Goal: Communication & Community: Answer question/provide support

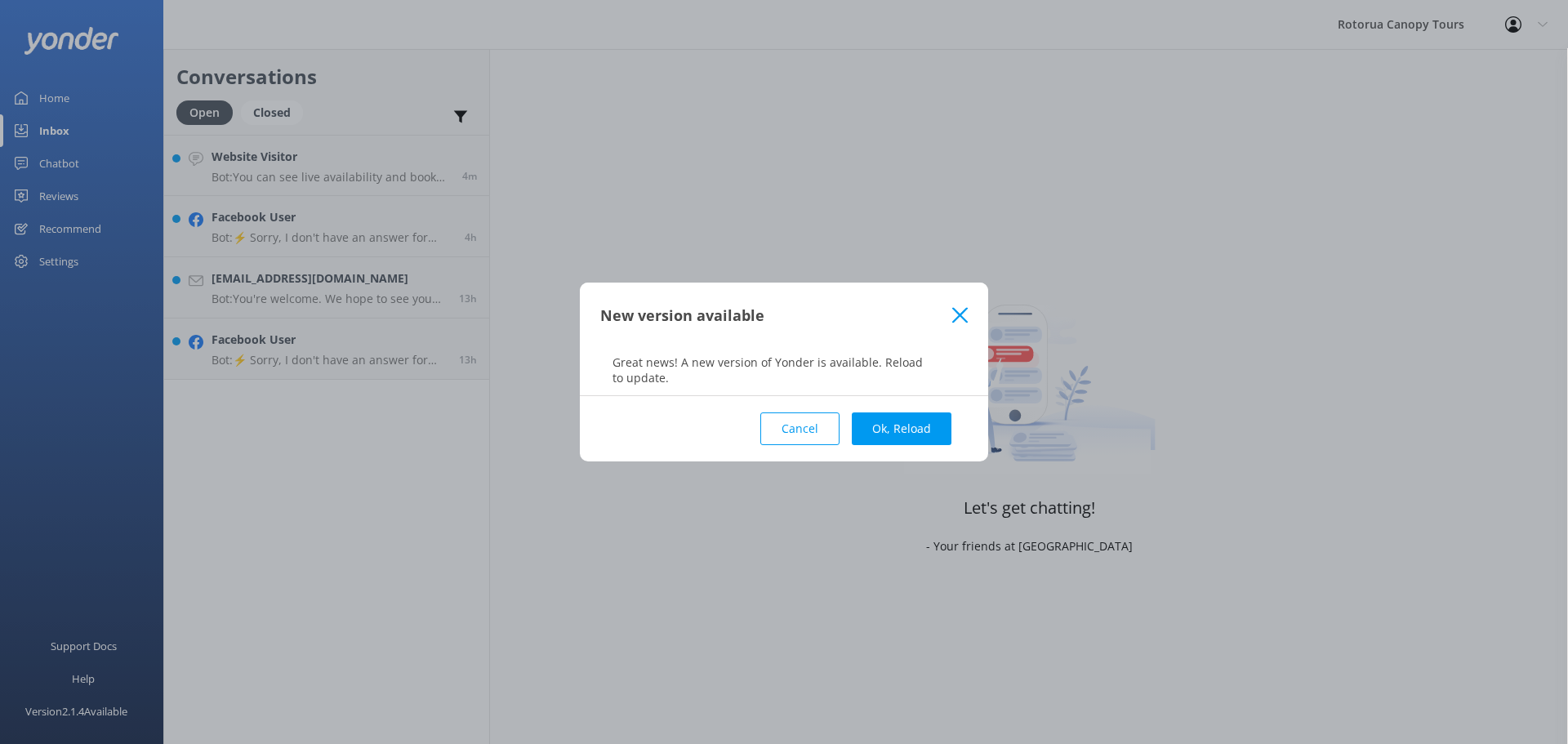
click at [954, 331] on div "New version available" at bounding box center [784, 315] width 409 height 65
click at [960, 315] on use at bounding box center [959, 314] width 16 height 16
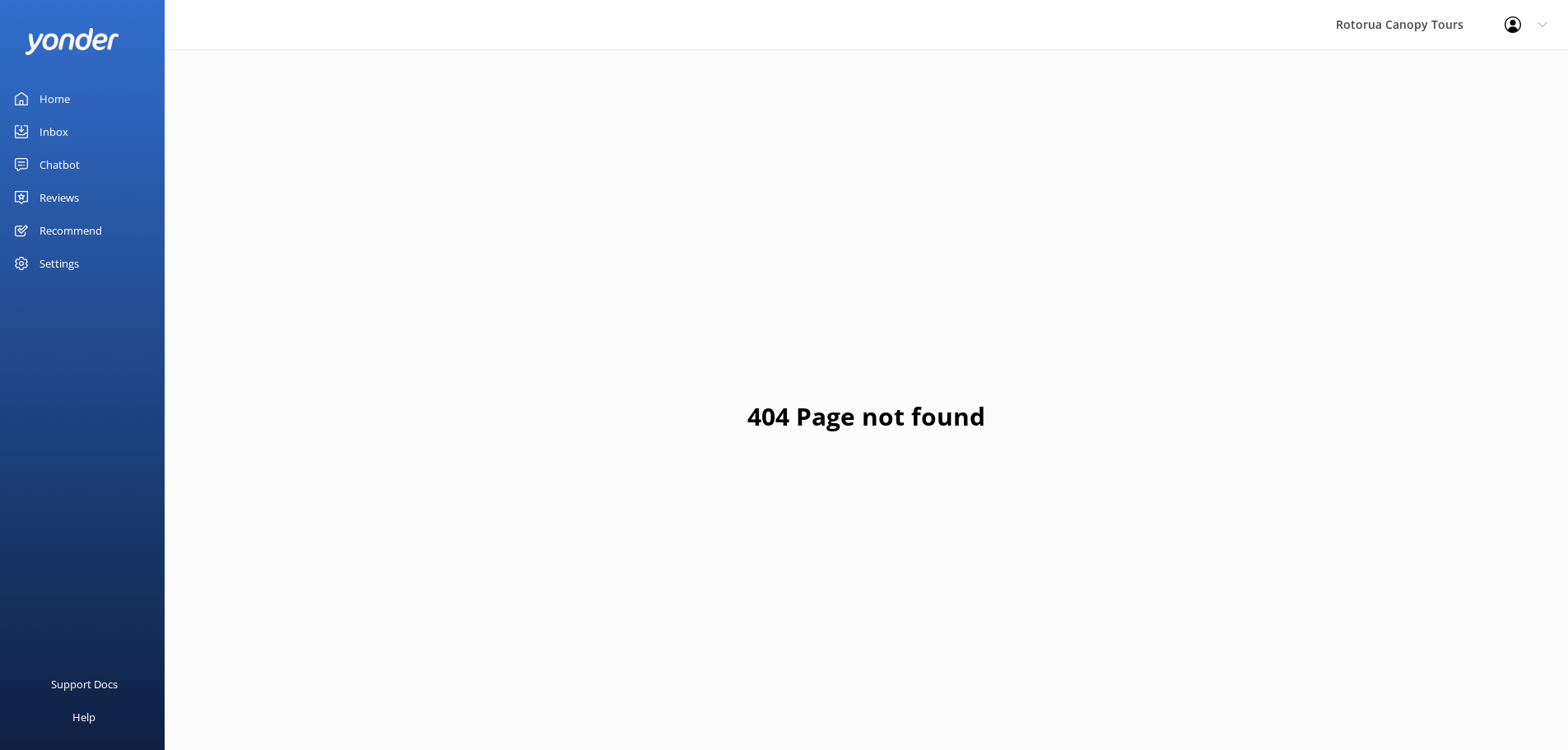
click at [74, 119] on link "Inbox" at bounding box center [82, 132] width 165 height 33
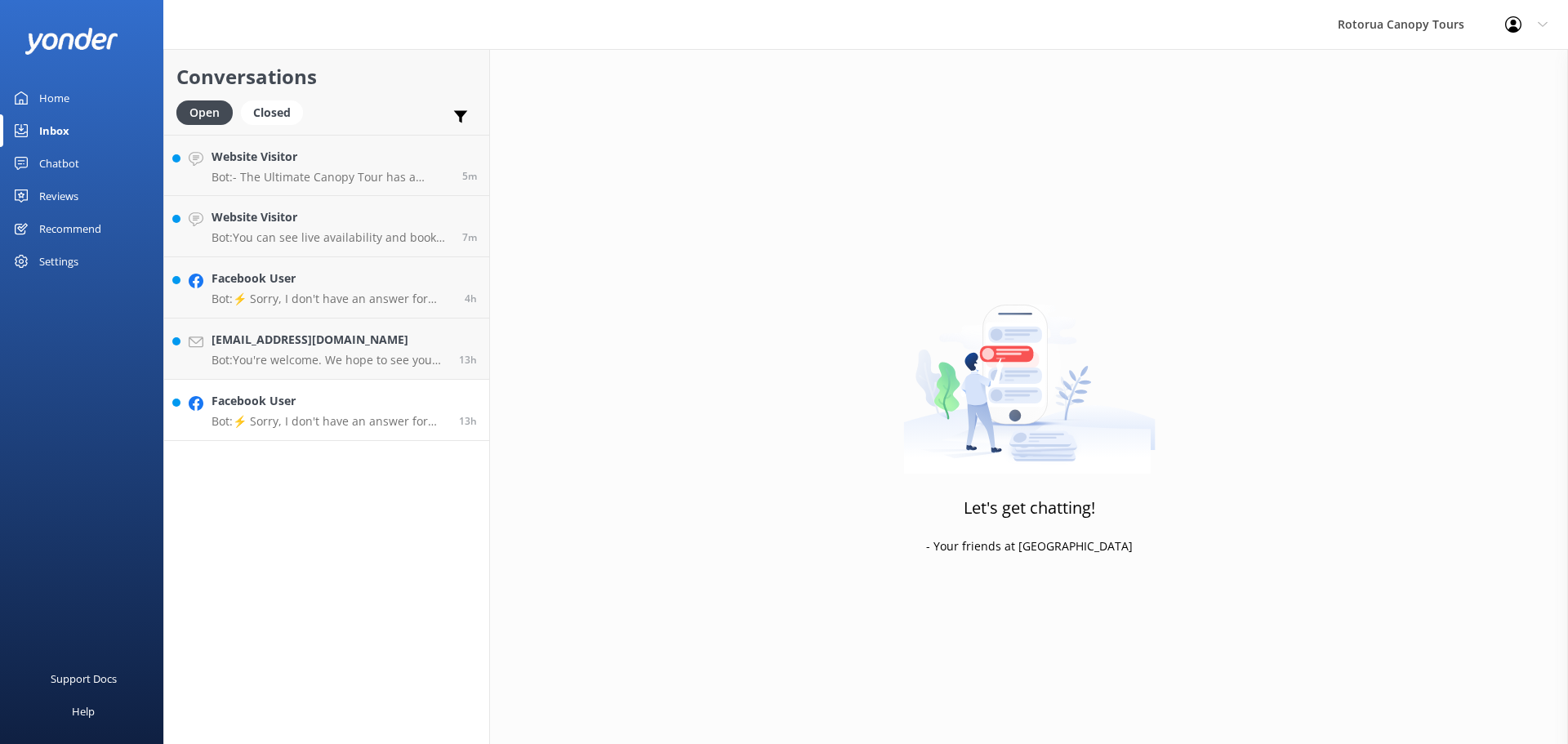
click at [322, 415] on p "Bot: ⚡ Sorry, I don't have an answer for that. Could you please try and rephras…" at bounding box center [329, 421] width 235 height 15
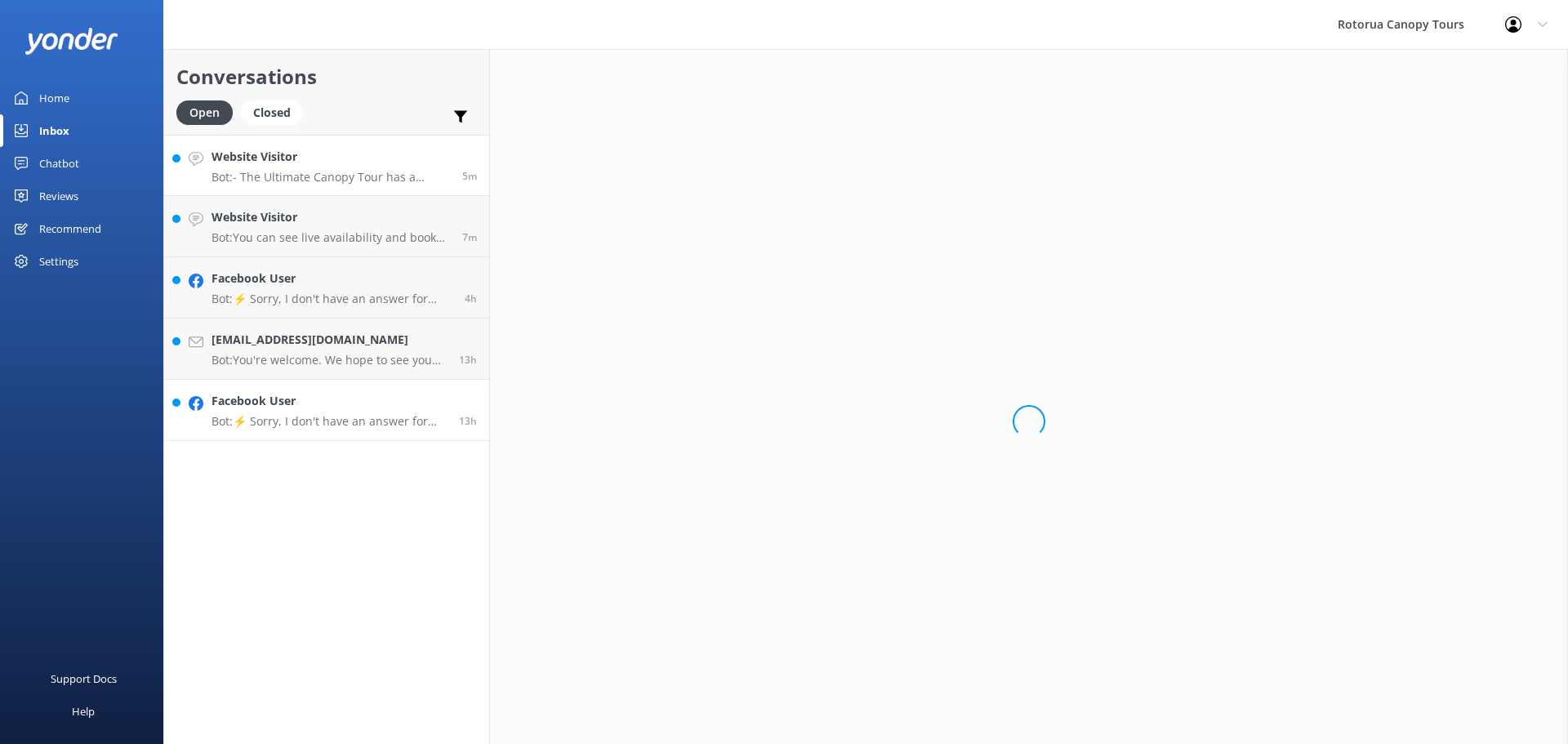
click at [348, 167] on div "Website Visitor Bot: - The Ultimate Canopy Tour has a minimum age limit of [DEM…" at bounding box center [331, 165] width 239 height 35
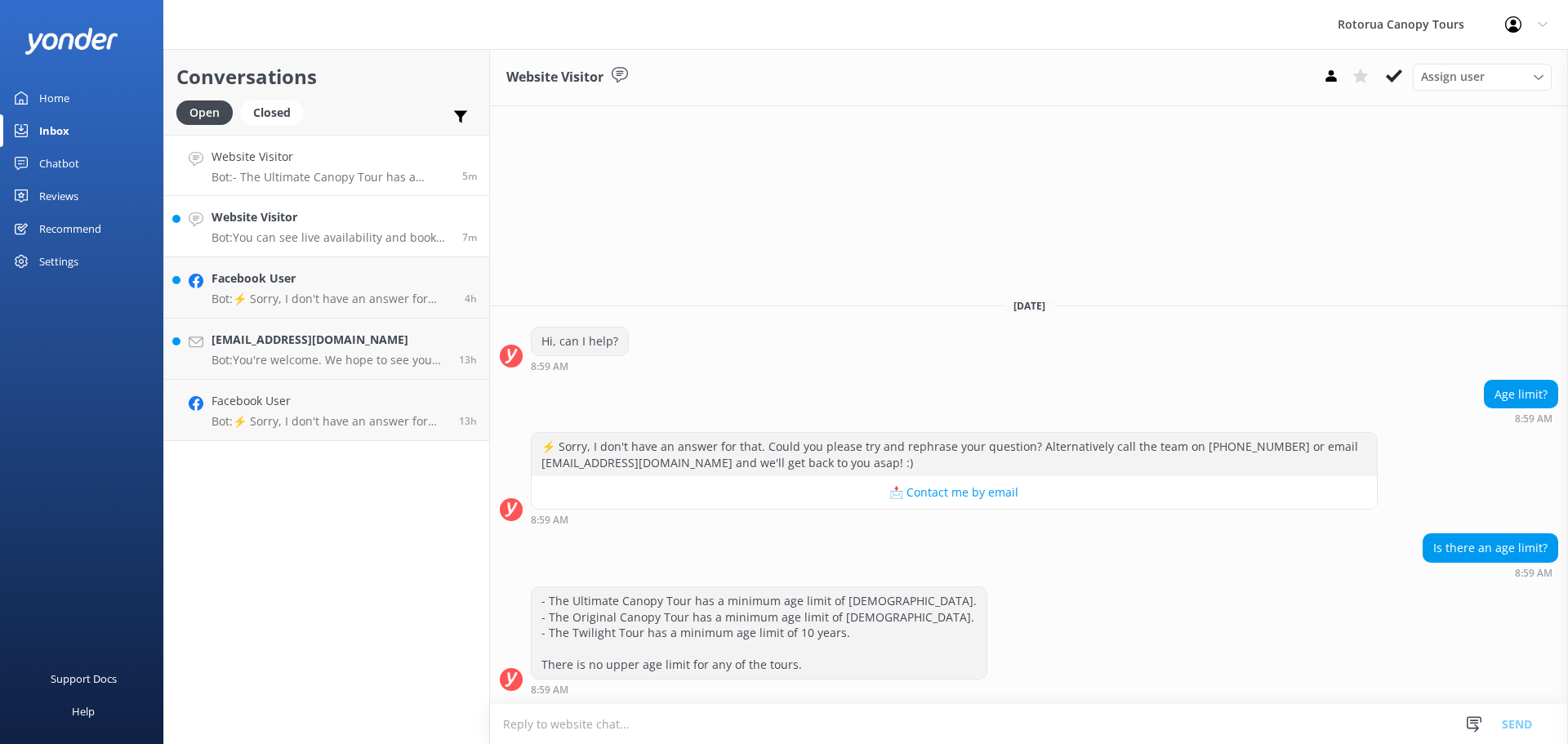
click at [271, 212] on h4 "Website Visitor" at bounding box center [331, 217] width 239 height 18
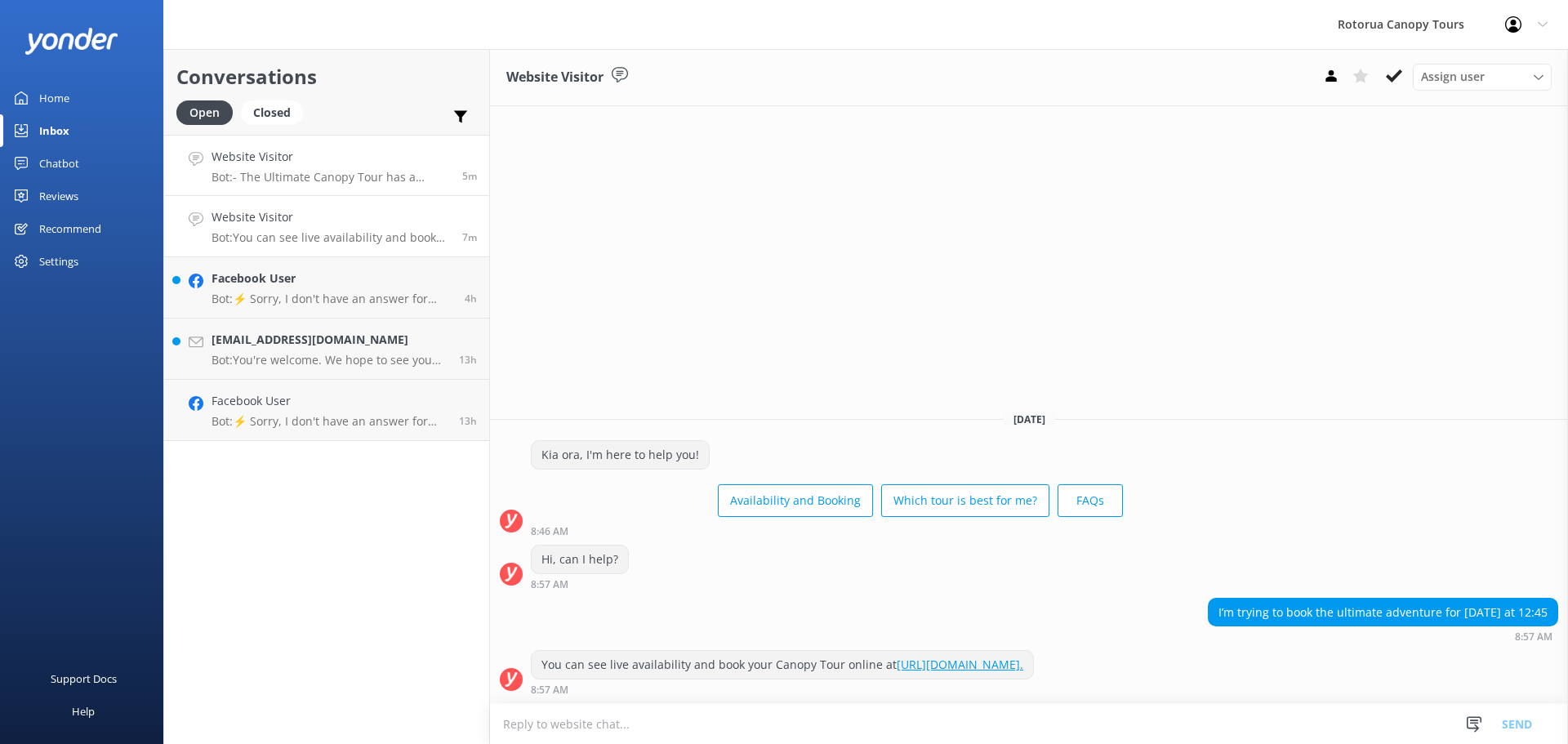
click at [343, 163] on h4 "Website Visitor" at bounding box center [331, 157] width 239 height 18
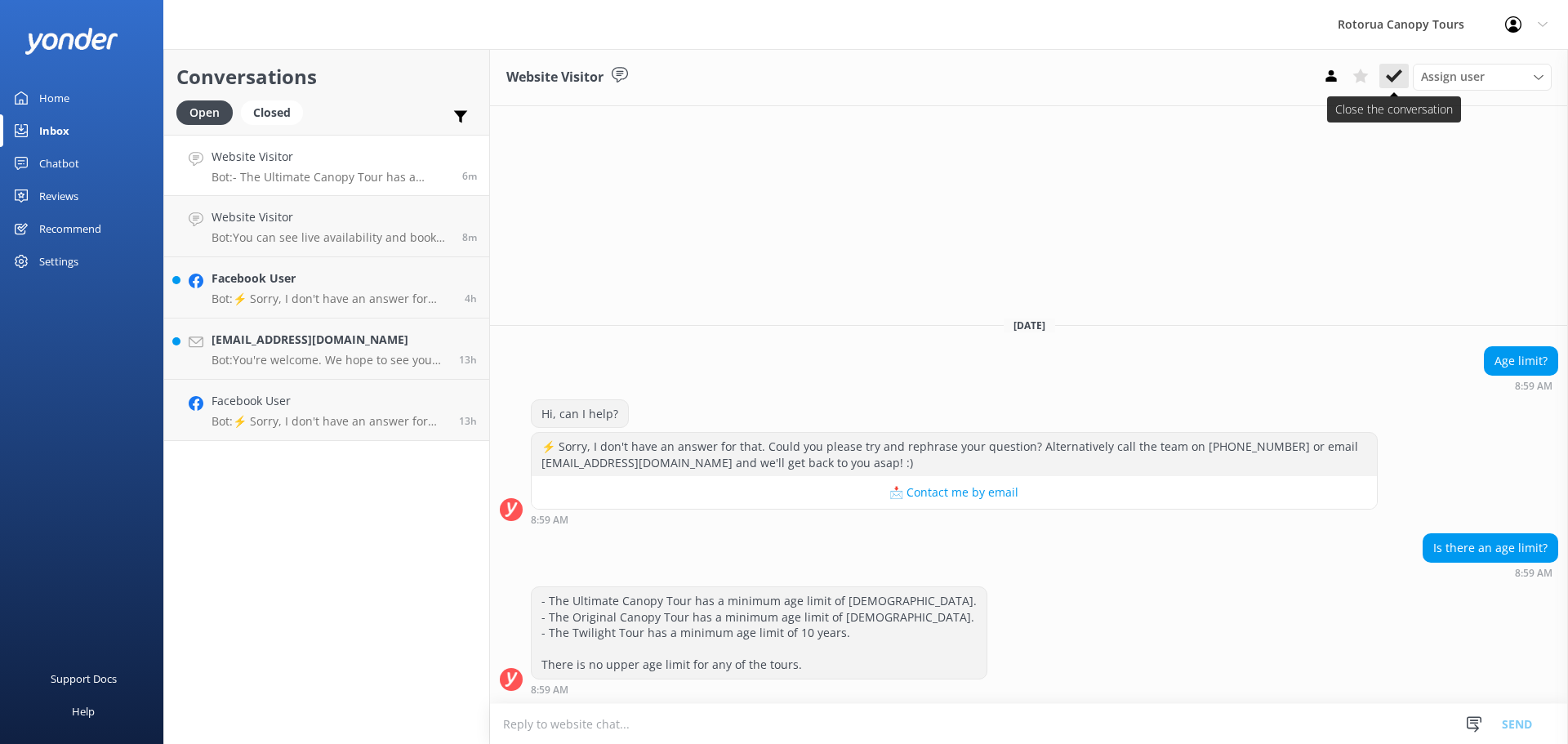
click at [1397, 82] on icon at bounding box center [1394, 76] width 16 height 16
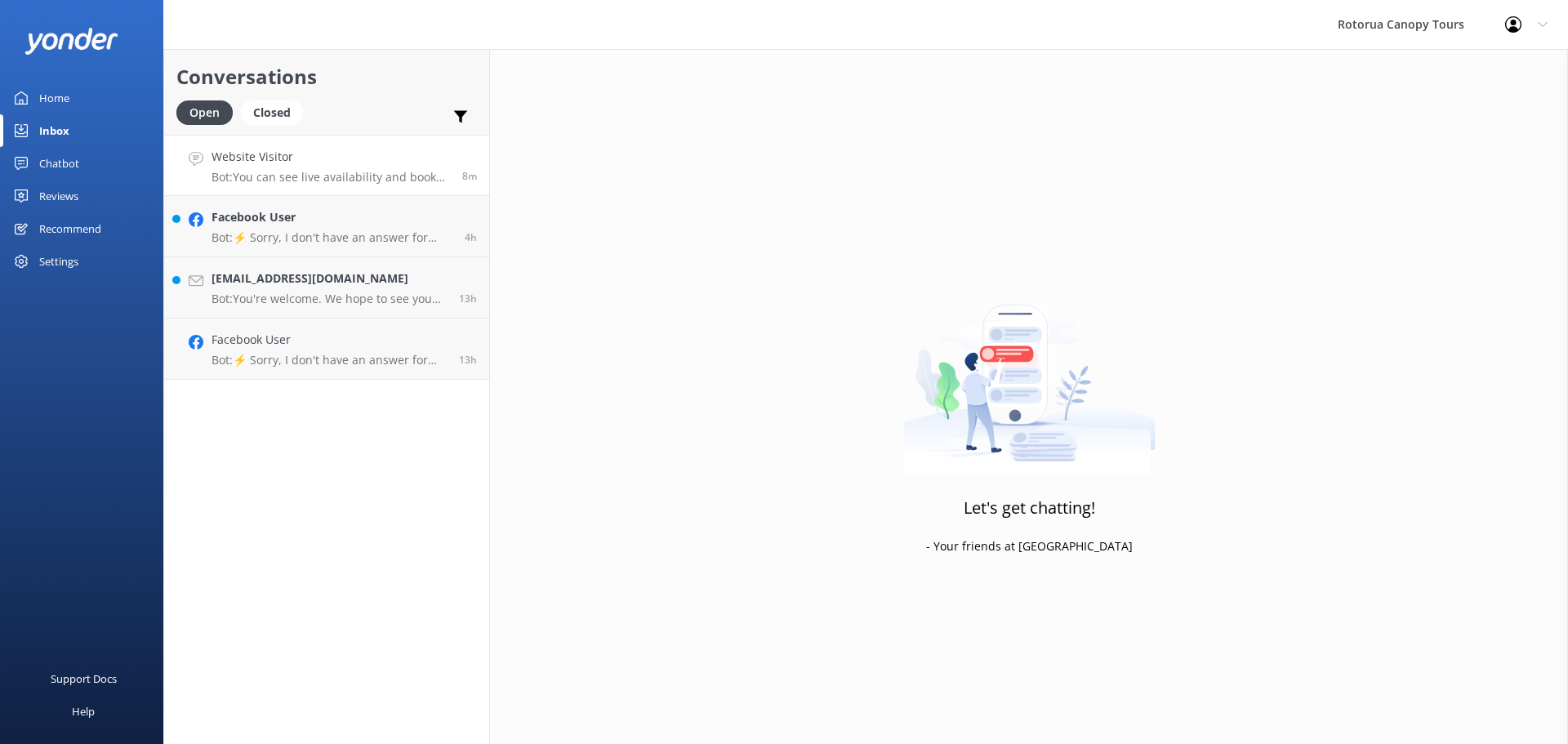
click at [382, 177] on p "Bot: You can see live availability and book your Canopy Tour online at [URL][DO…" at bounding box center [331, 177] width 239 height 15
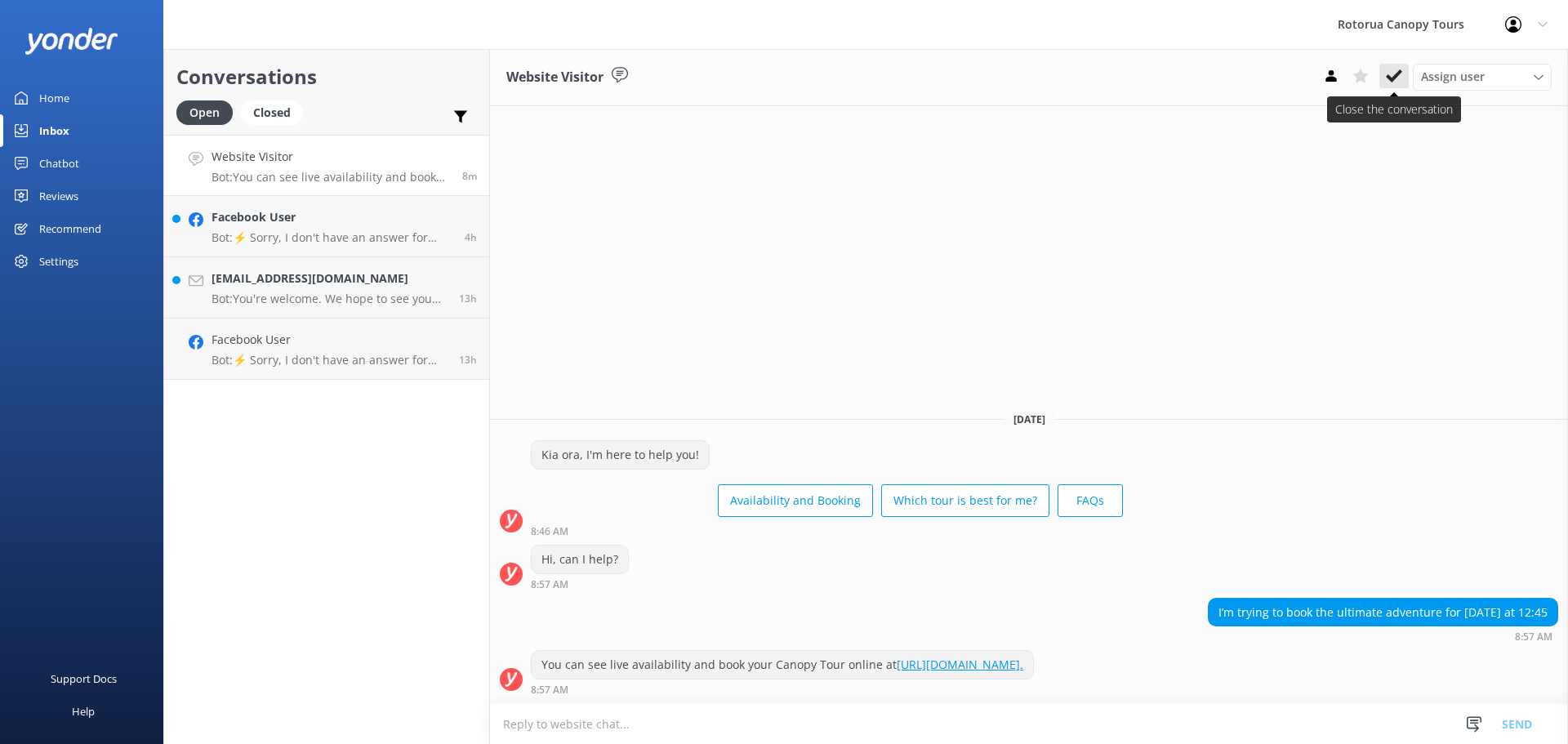
click at [1402, 68] on button at bounding box center [1394, 76] width 29 height 25
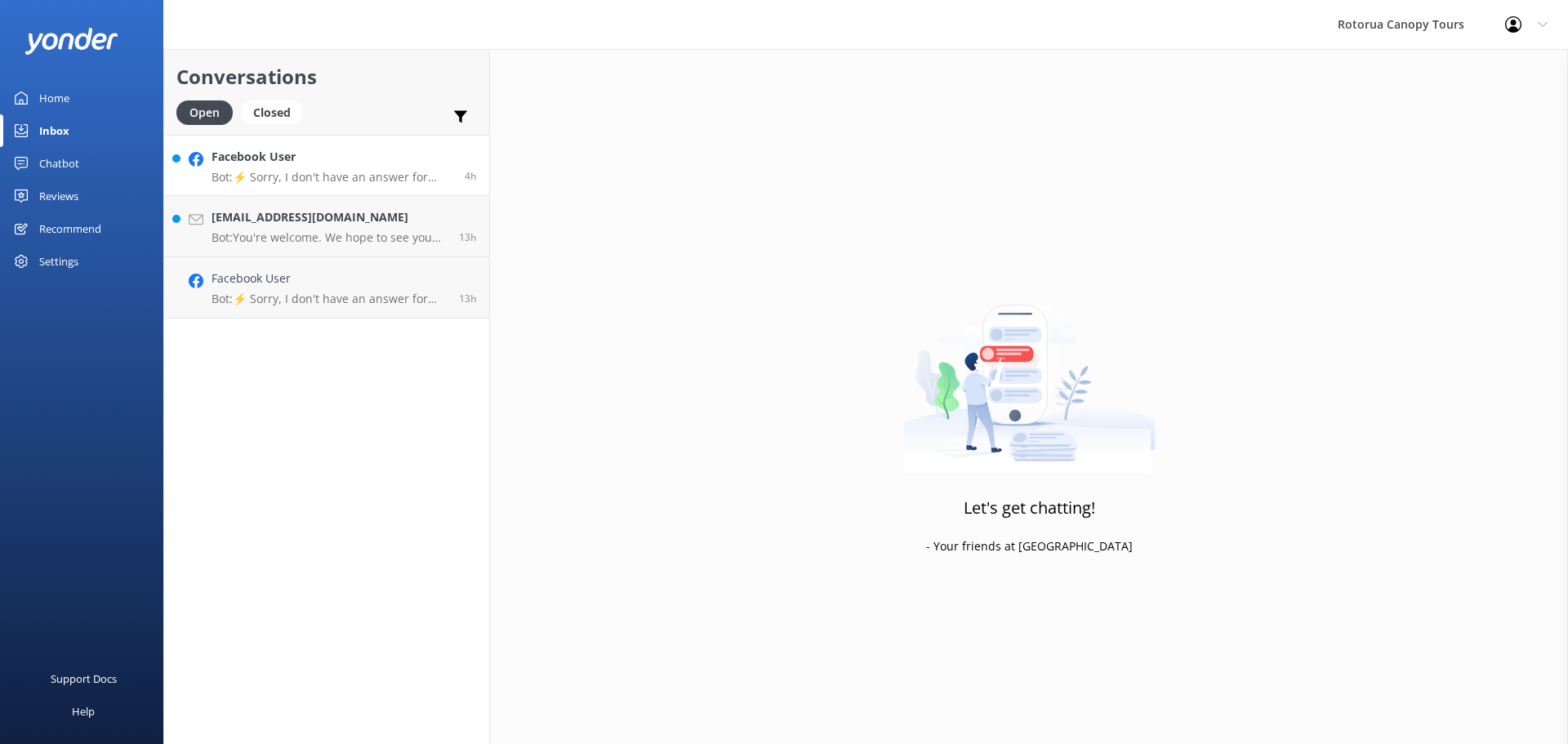
click at [303, 178] on p "Bot: ⚡ Sorry, I don't have an answer for that. Could you please try and rephras…" at bounding box center [332, 177] width 241 height 15
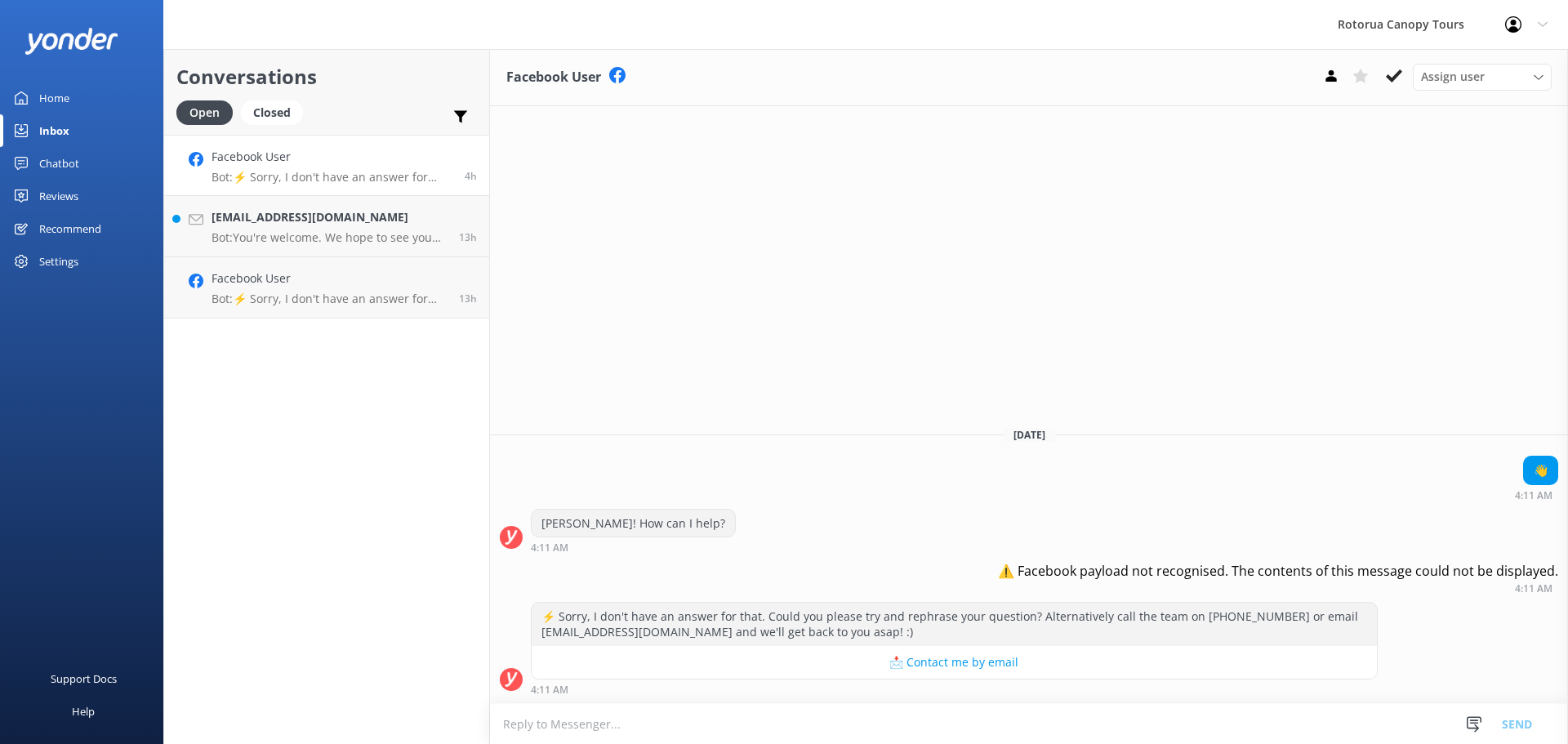
click at [1405, 75] on button at bounding box center [1394, 76] width 29 height 25
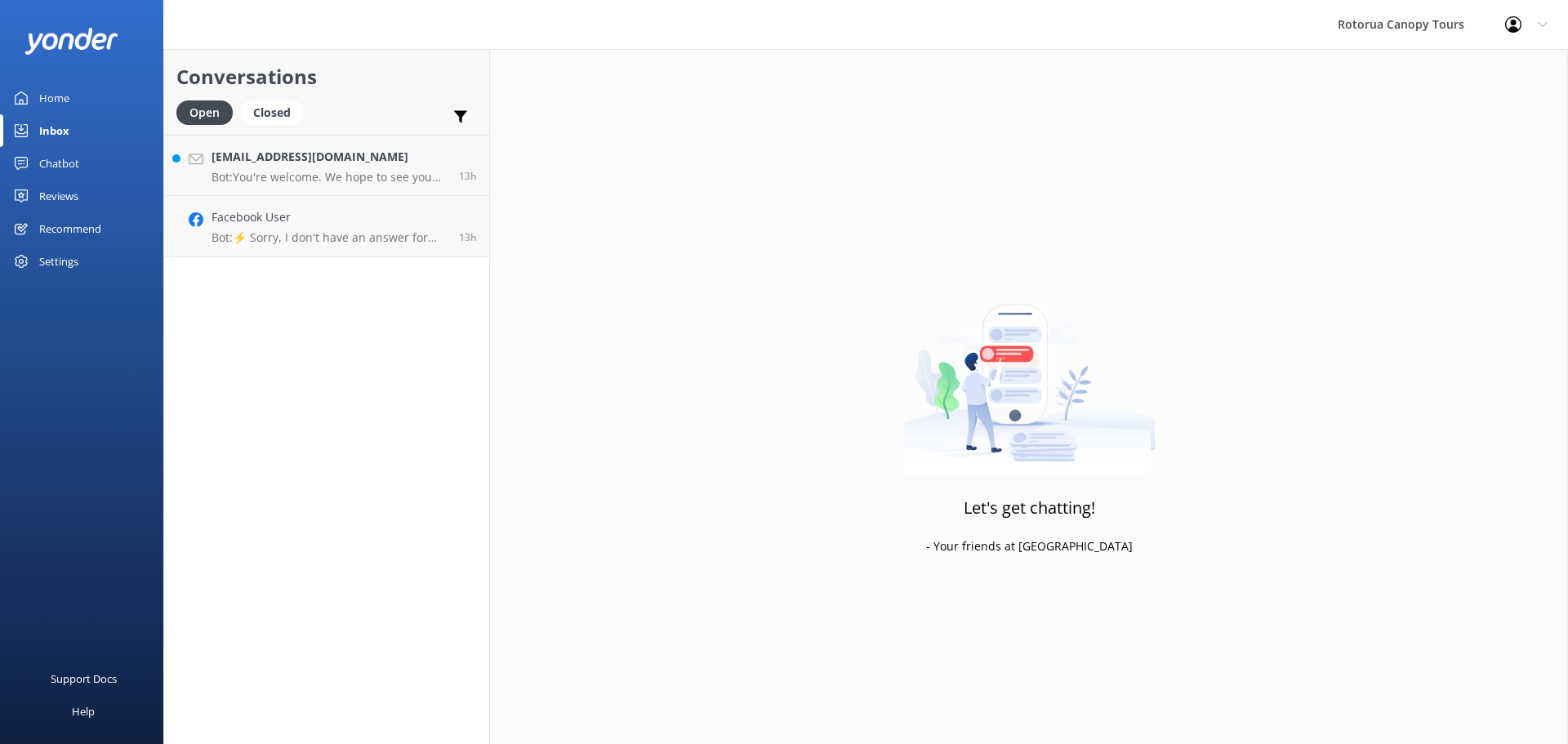
click at [453, 151] on div "13h" at bounding box center [462, 165] width 30 height 35
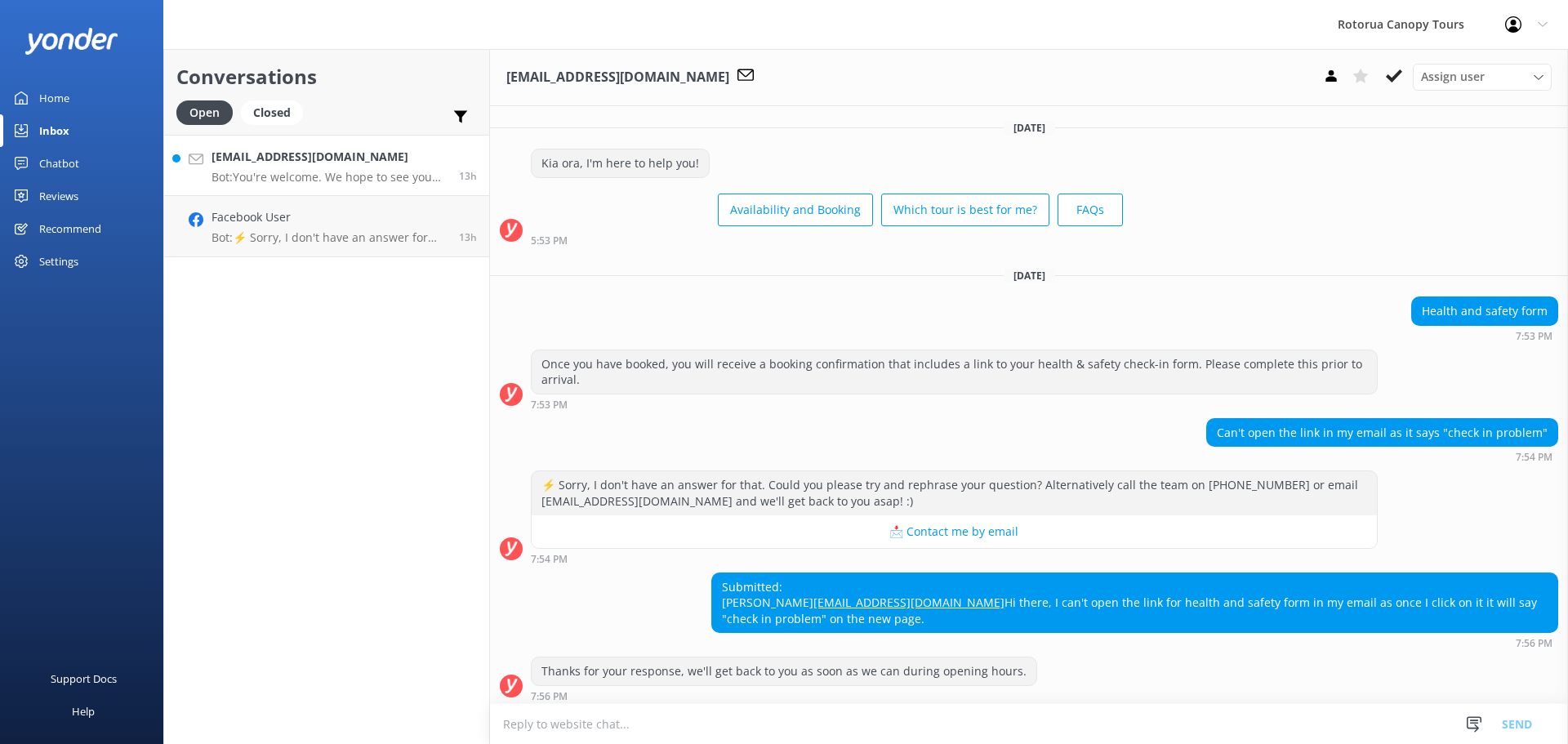
scroll to position [128, 0]
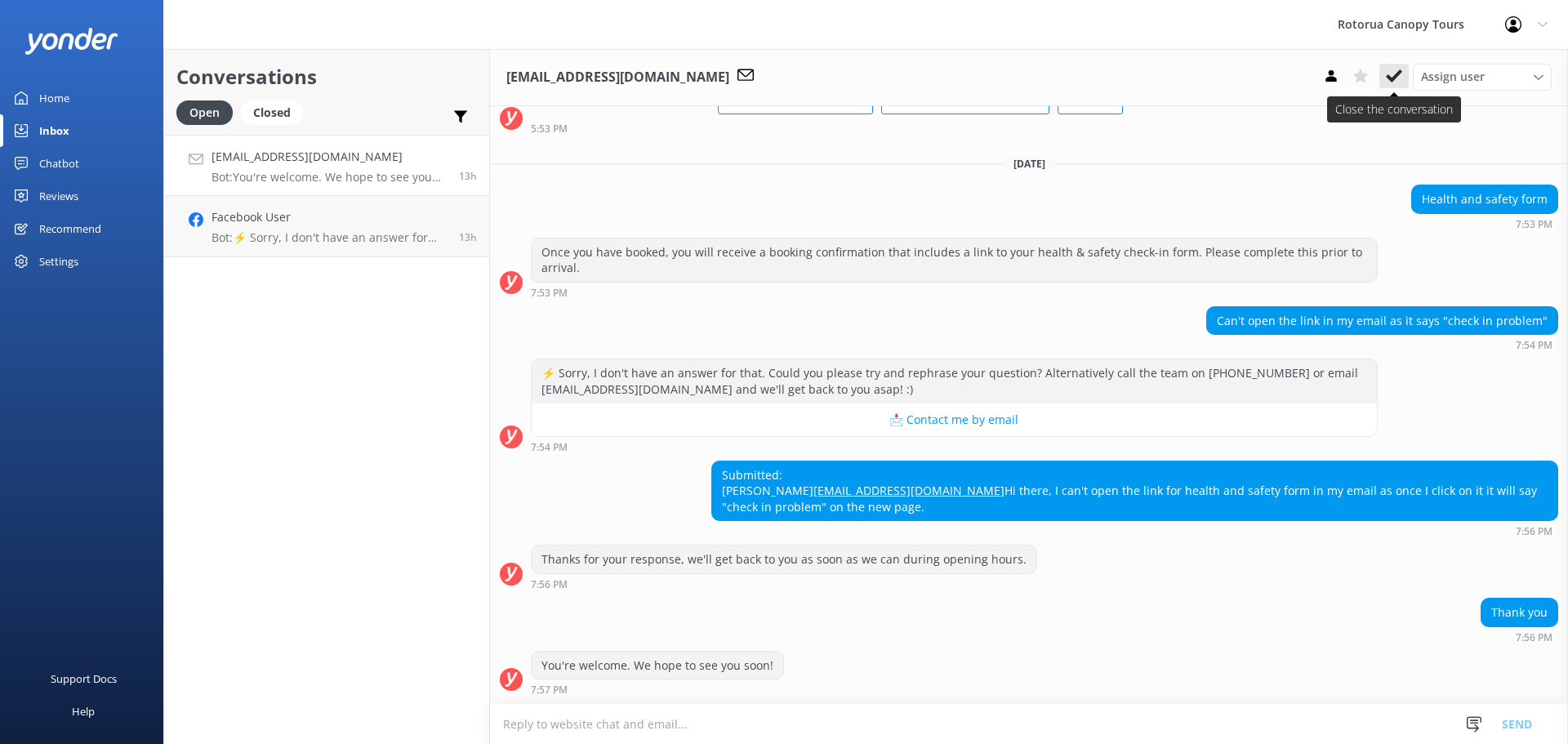
click at [1396, 79] on icon at bounding box center [1394, 76] width 16 height 16
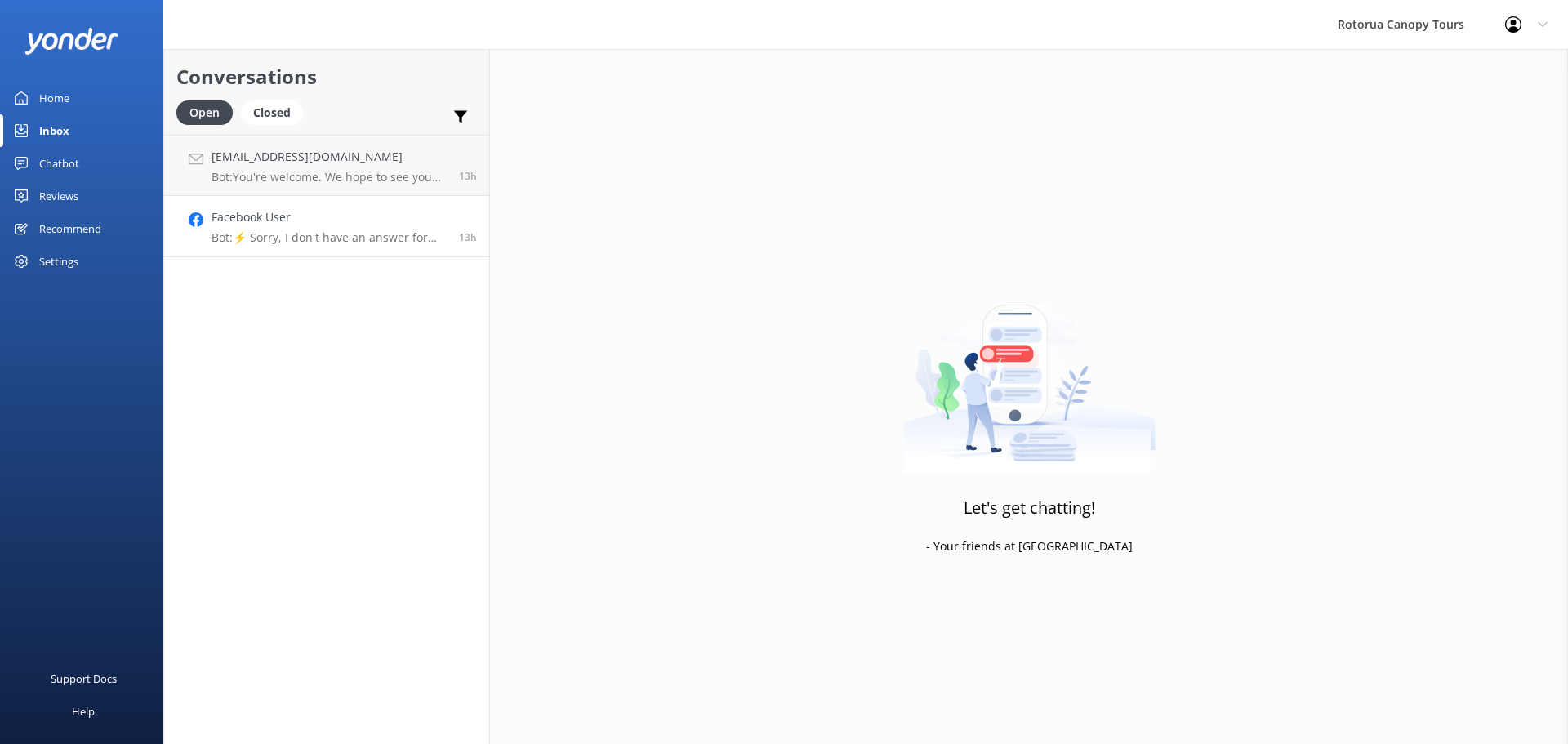
click at [231, 222] on div "Conversations Open Closed Important Assigned to me Unassigned [EMAIL_ADDRESS][D…" at bounding box center [327, 396] width 327 height 695
click at [266, 176] on p "Bot: ⚡ Sorry, I don't have an answer for that. Could you please try and rephras…" at bounding box center [329, 177] width 235 height 15
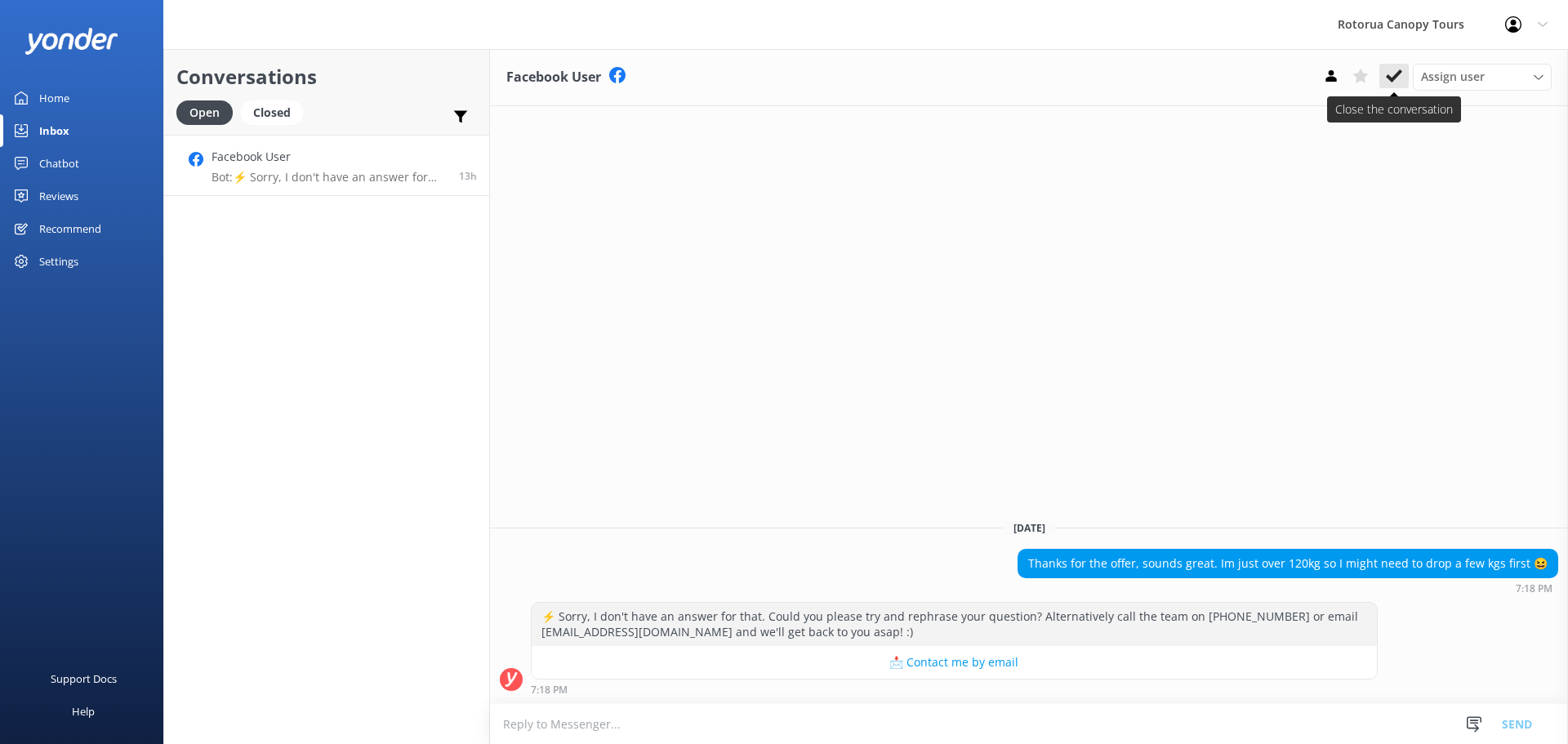
click at [1398, 74] on use at bounding box center [1394, 76] width 16 height 13
